Goal: Navigation & Orientation: Find specific page/section

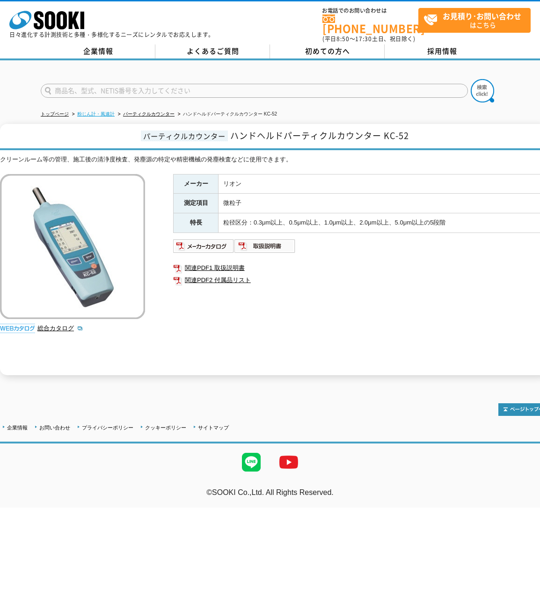
click at [93, 111] on link "粉じん計・風速計" at bounding box center [95, 113] width 37 height 5
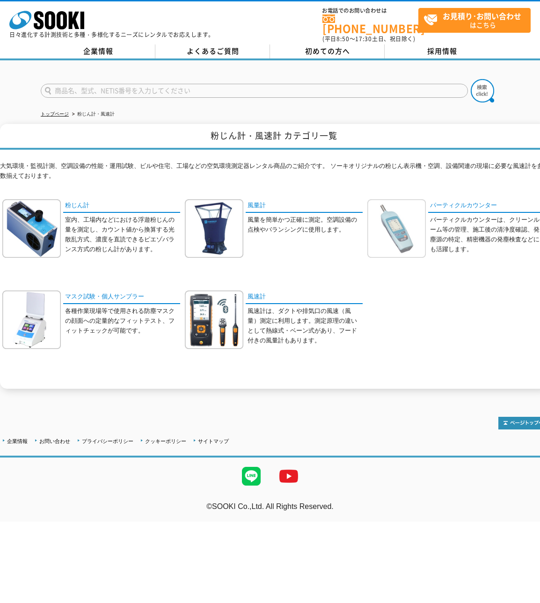
click at [405, 226] on img at bounding box center [396, 228] width 59 height 59
